Goal: Task Accomplishment & Management: Use online tool/utility

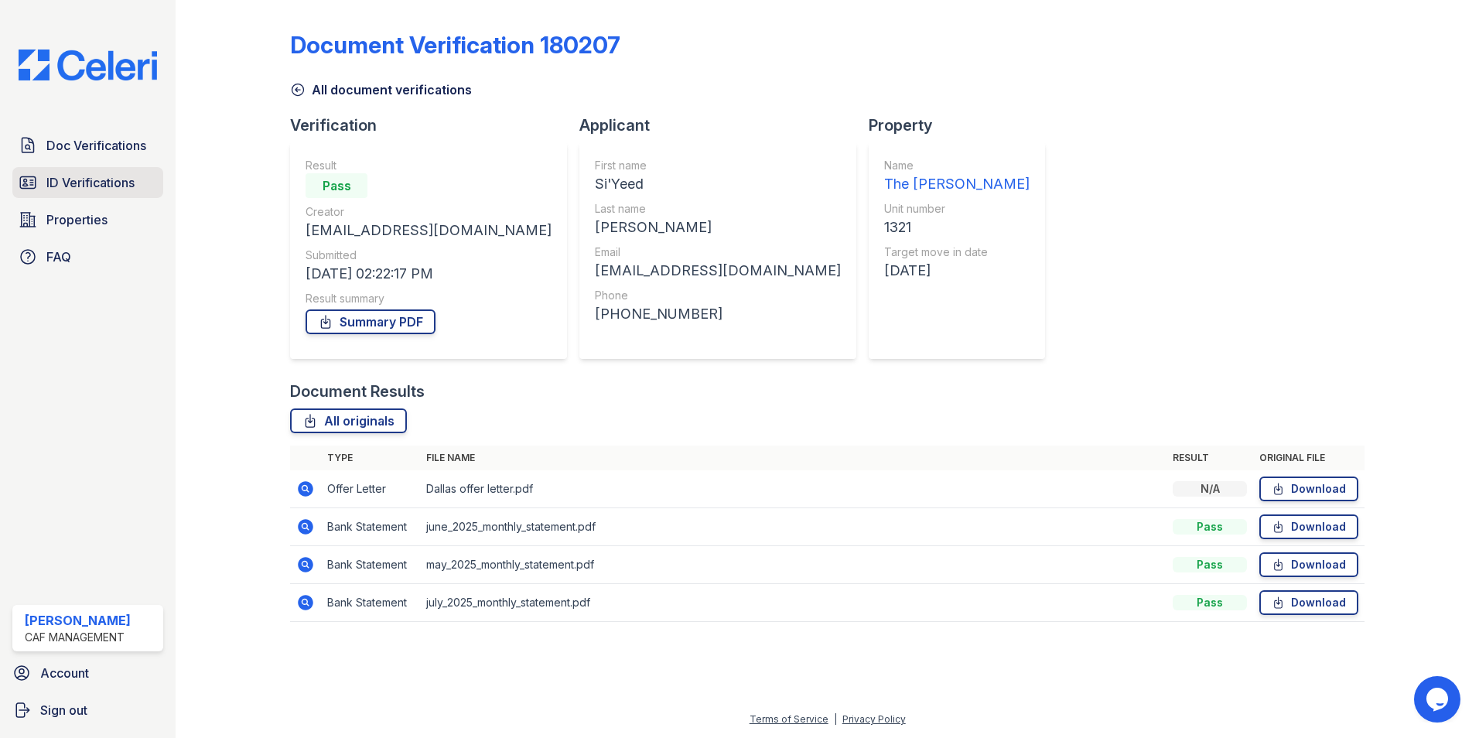
click at [86, 183] on span "ID Verifications" at bounding box center [90, 182] width 88 height 19
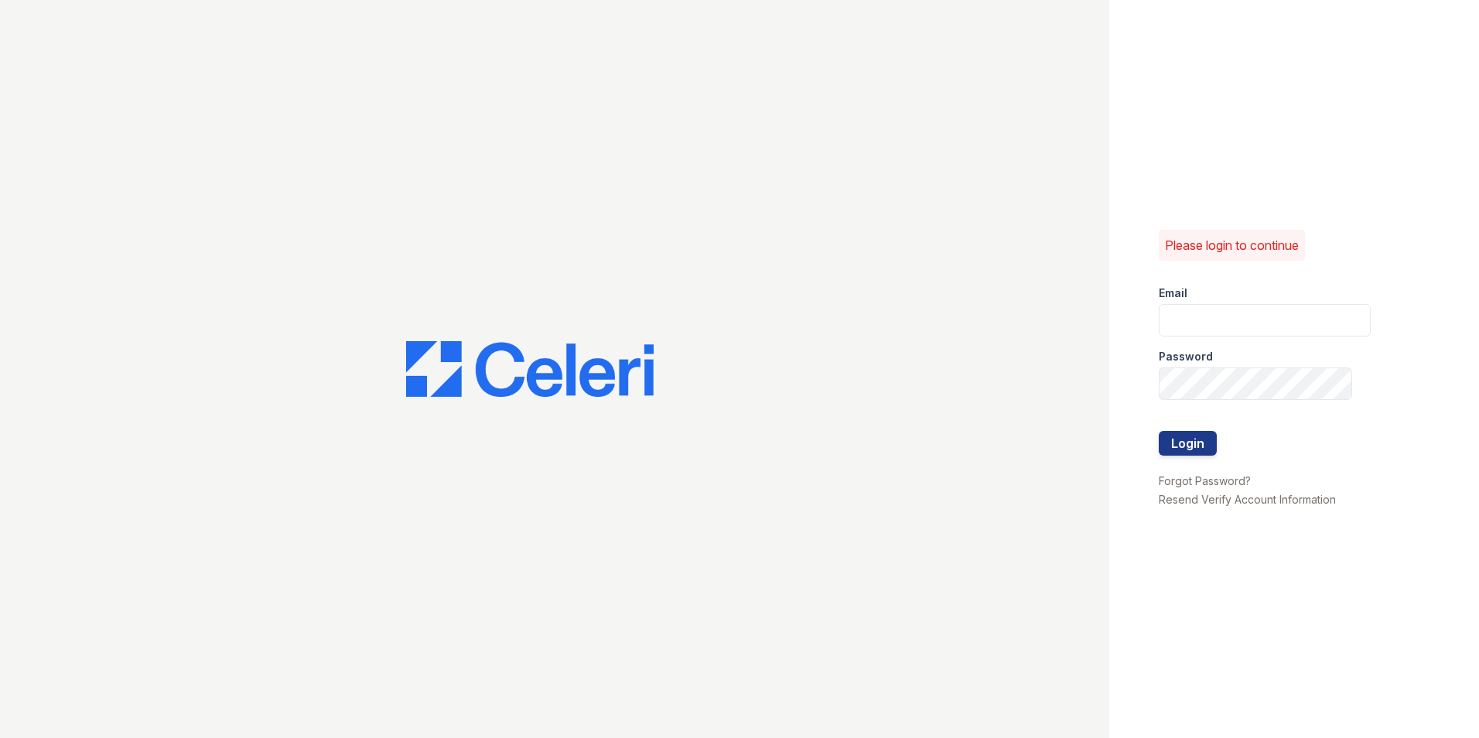
type input "[DOMAIN_NAME][EMAIL_ADDRESS][DOMAIN_NAME]"
click at [1196, 444] on button "Login" at bounding box center [1188, 443] width 58 height 25
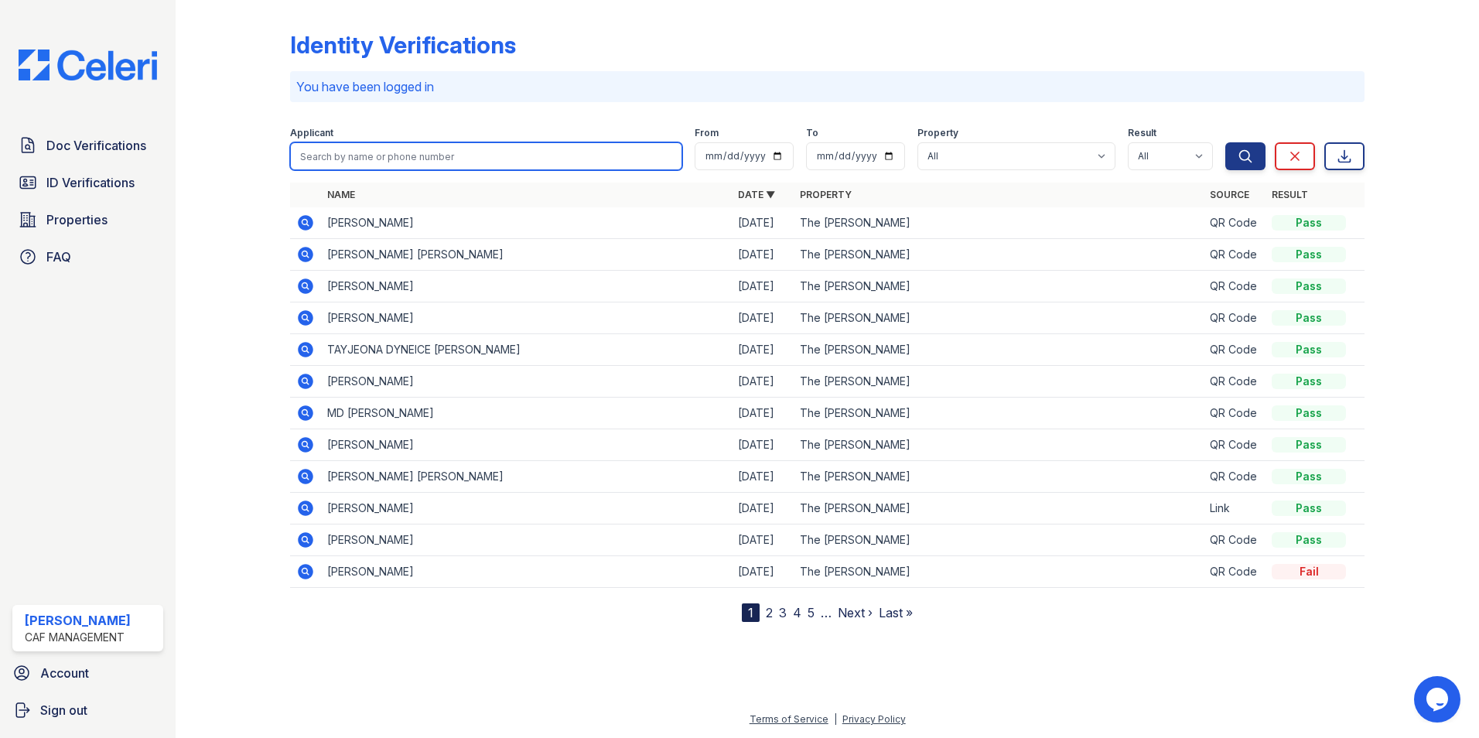
click at [323, 155] on input "search" at bounding box center [486, 156] width 392 height 28
type input "young"
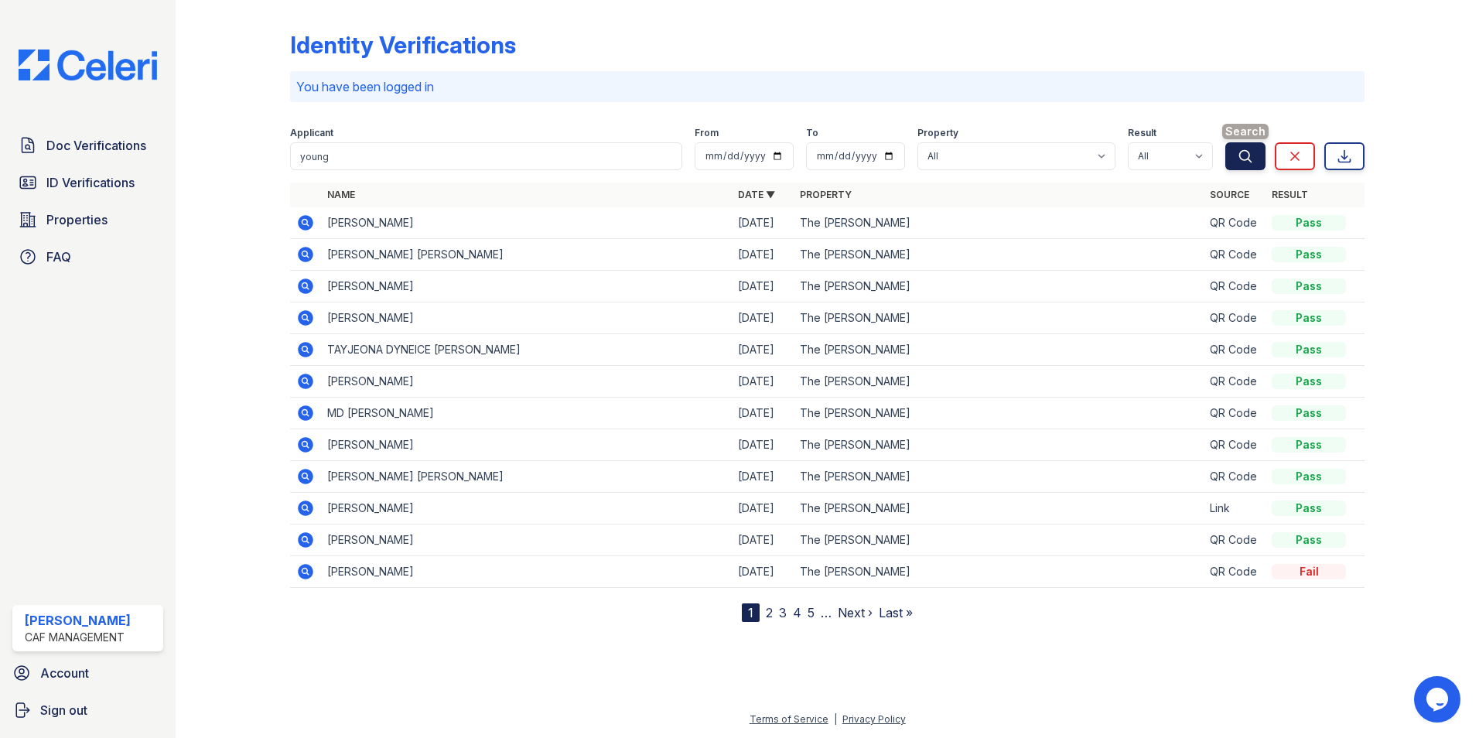
click at [1247, 157] on icon "submit" at bounding box center [1245, 156] width 15 height 15
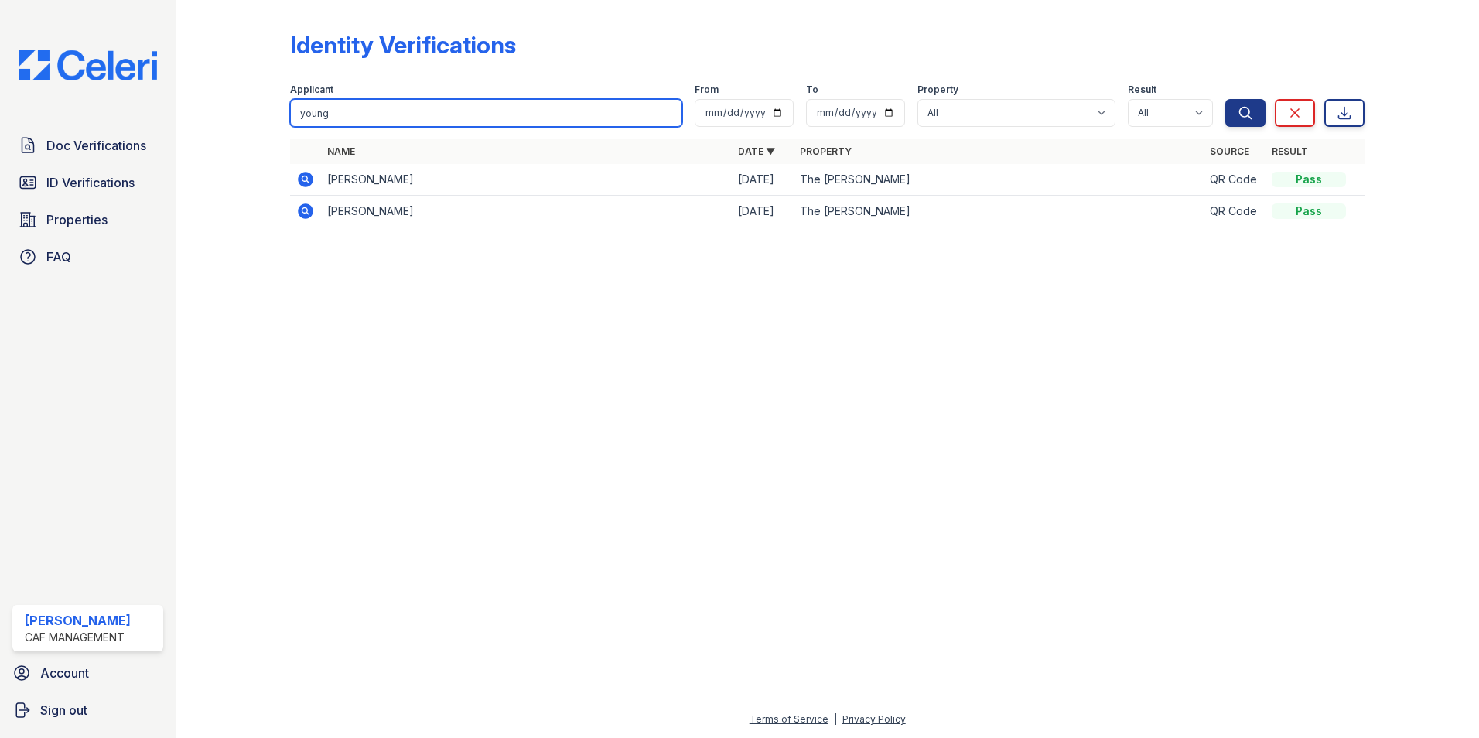
click at [347, 118] on input "young" at bounding box center [486, 113] width 392 height 28
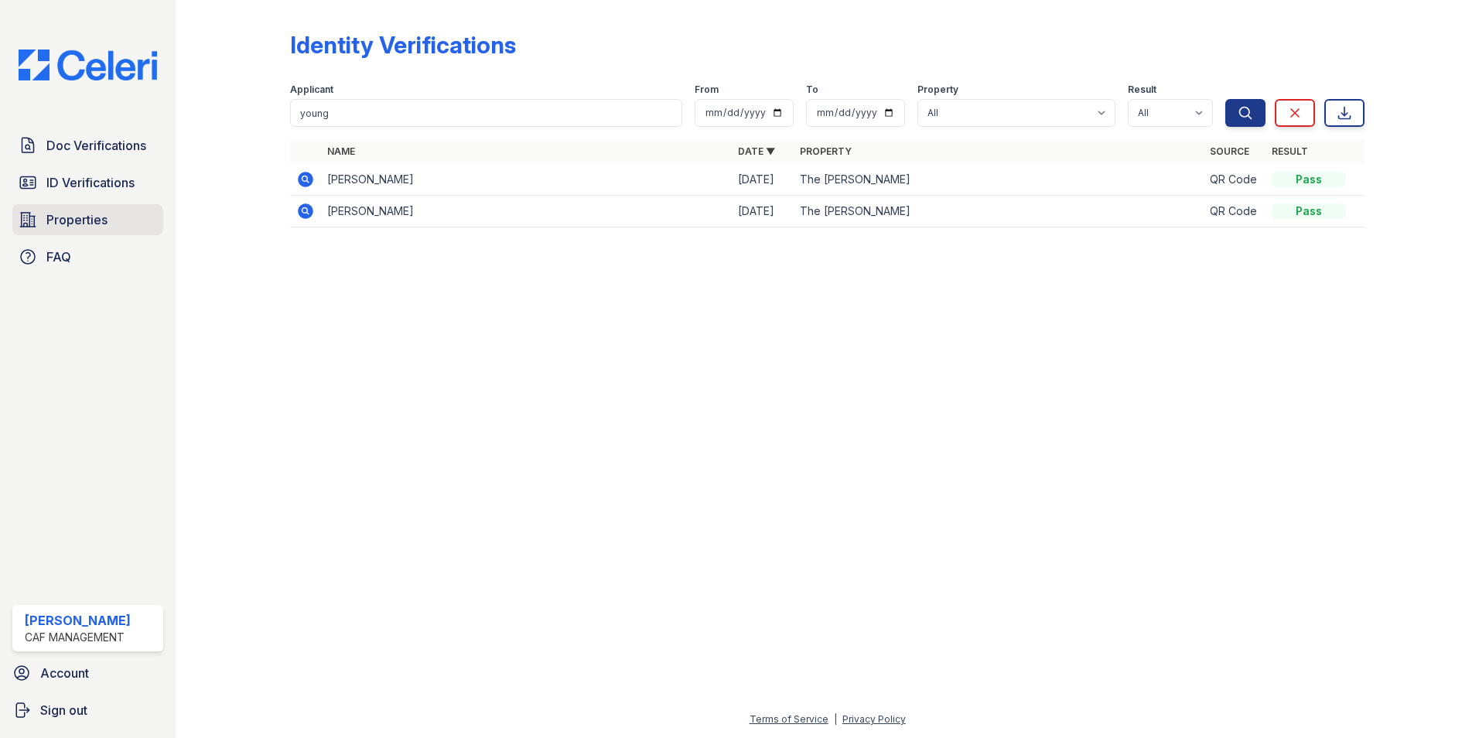
click at [69, 224] on span "Properties" at bounding box center [76, 219] width 61 height 19
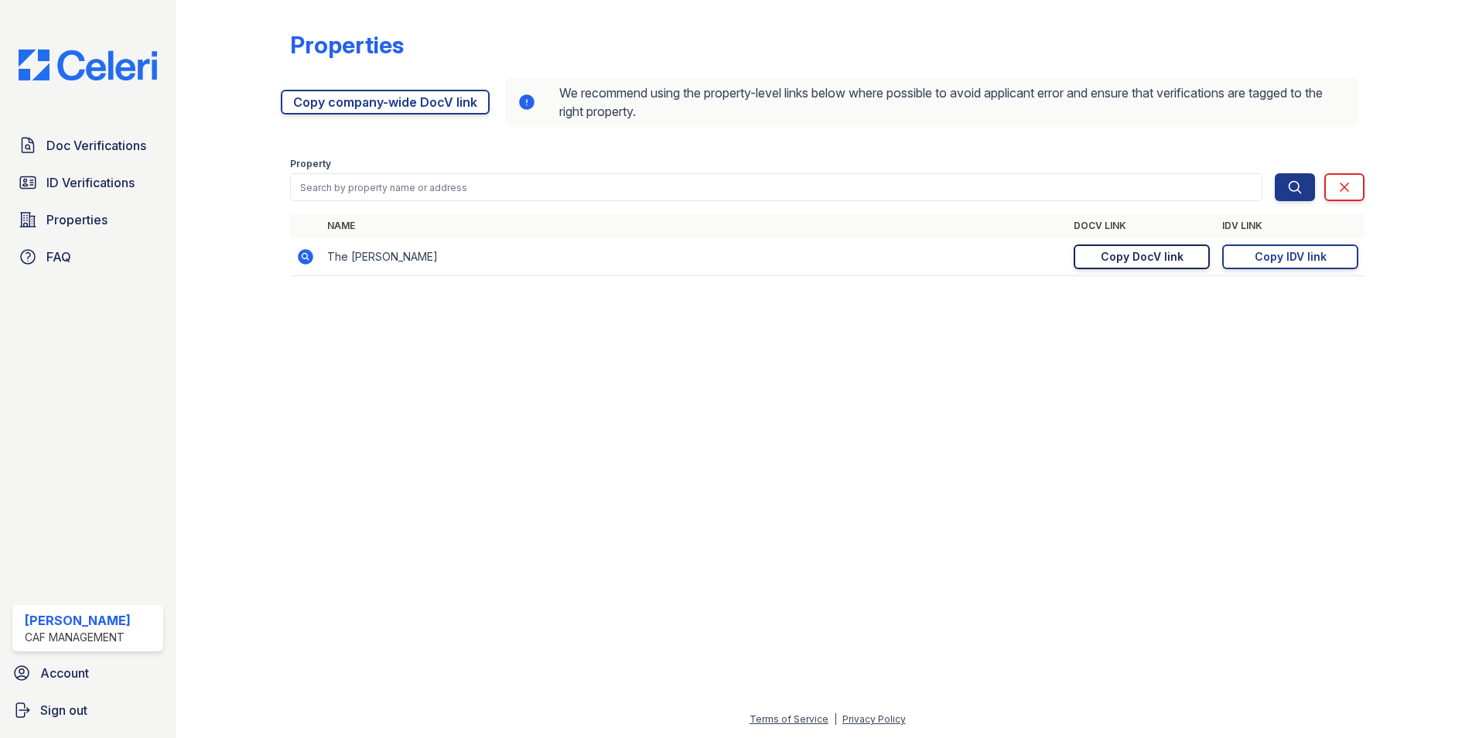
click at [1147, 259] on div "Copy DocV link" at bounding box center [1142, 256] width 83 height 15
click at [1287, 259] on div "Copy IDV link" at bounding box center [1291, 256] width 72 height 15
